Goal: Find contact information: Find contact information

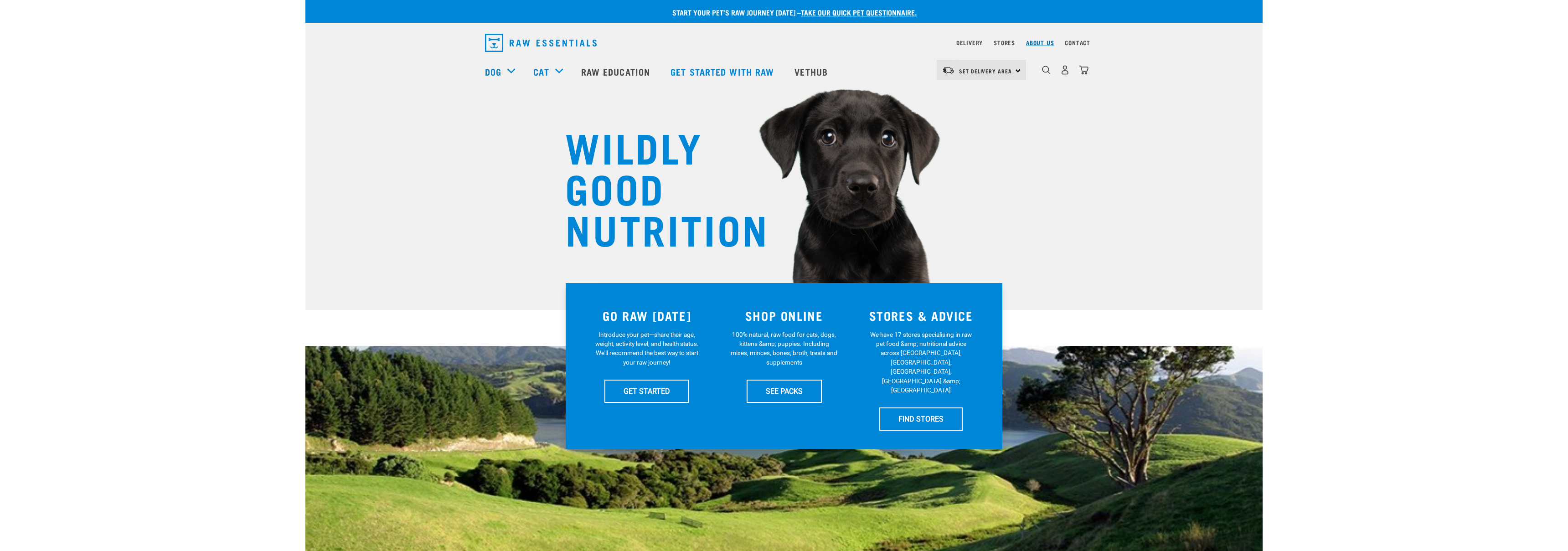
click at [1041, 42] on link "About Us" at bounding box center [1040, 42] width 28 height 3
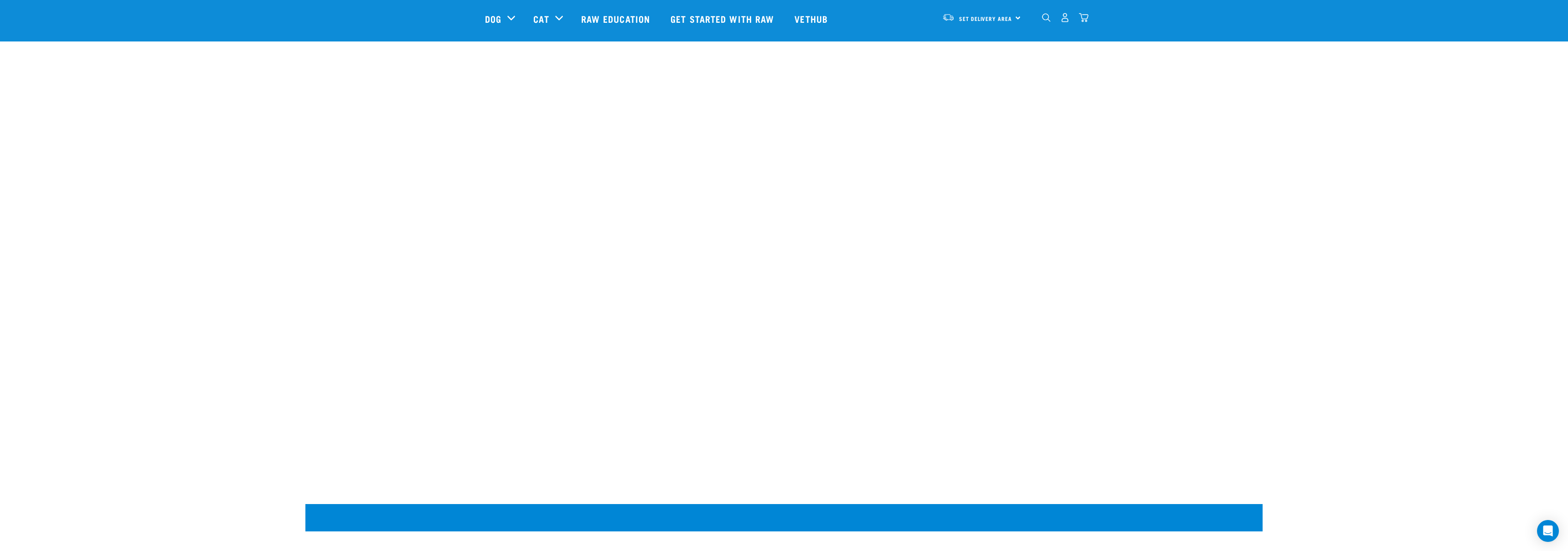
scroll to position [1236, 0]
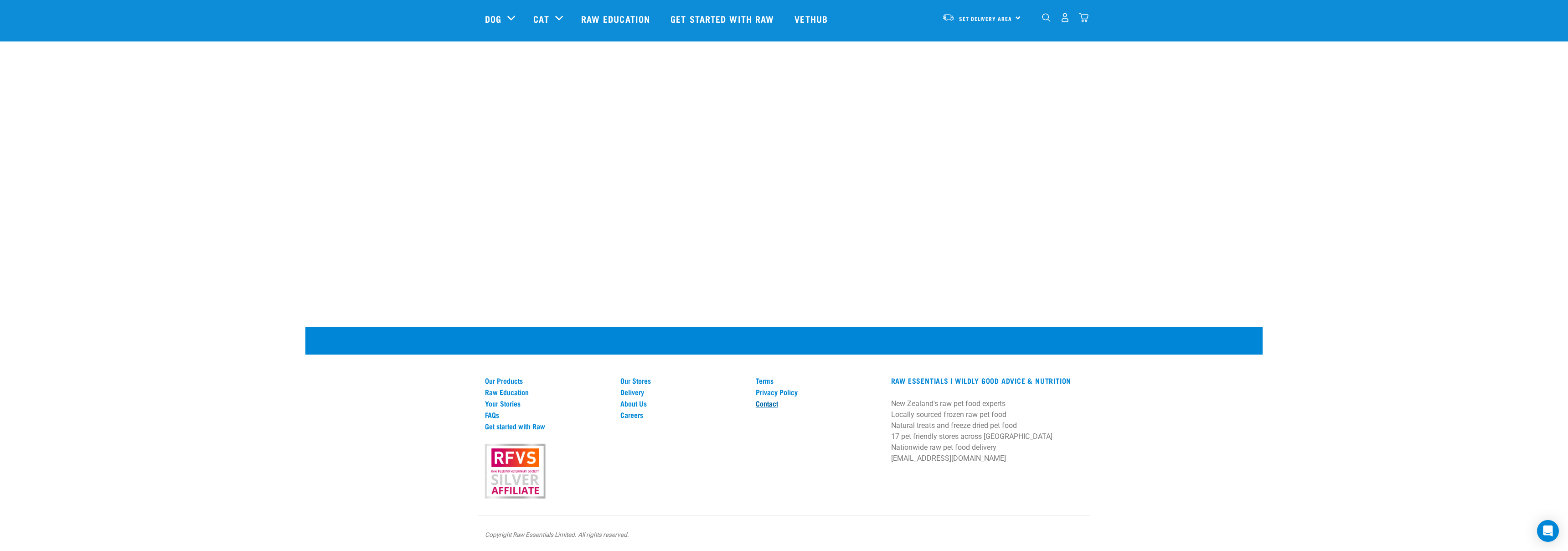
click at [772, 403] on link "Contact" at bounding box center [818, 403] width 124 height 8
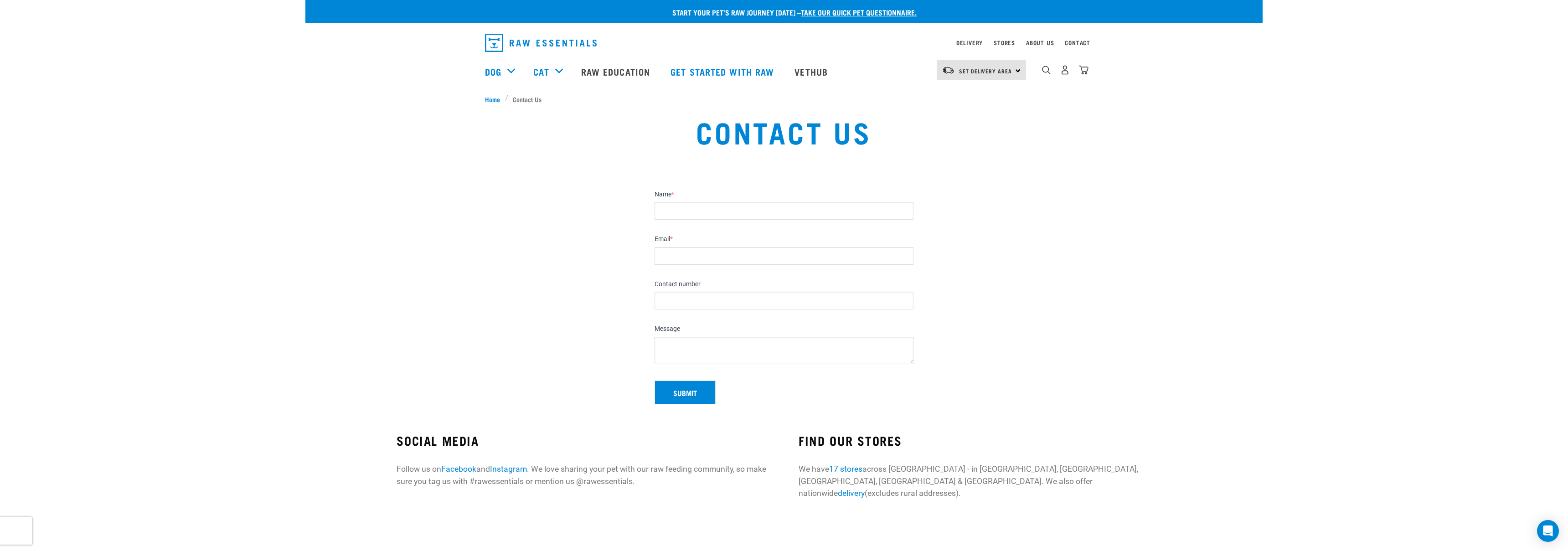
click at [763, 458] on div "SOCIAL MEDIA Follow us on Facebook and Instagram . We love sharing your pet wit…" at bounding box center [583, 460] width 373 height 54
